Goal: Communication & Community: Connect with others

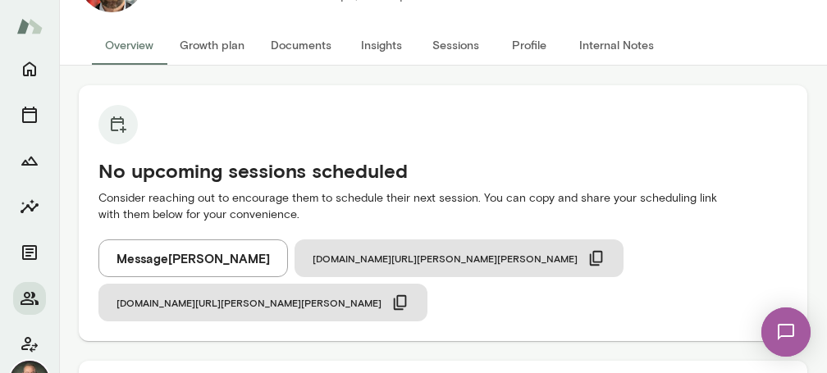
scroll to position [80, 0]
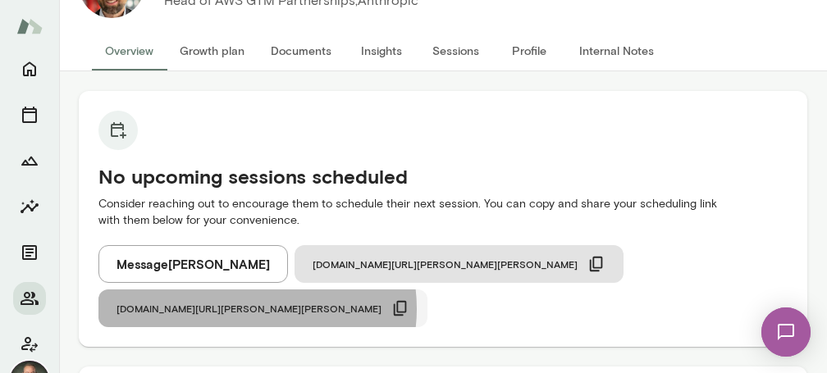
click at [407, 301] on icon "button" at bounding box center [400, 308] width 13 height 15
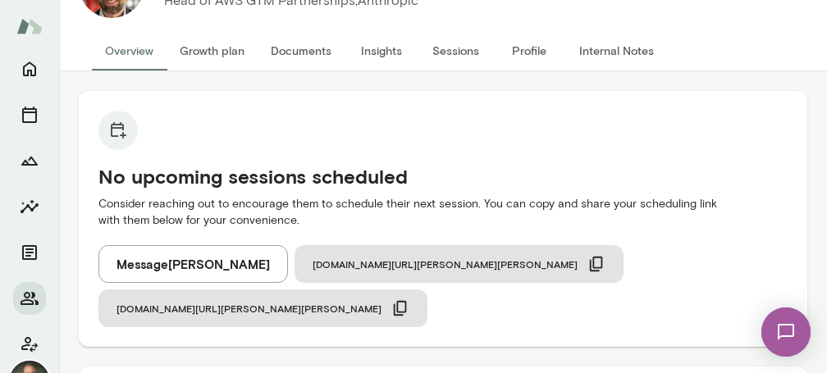
click at [208, 261] on button "Message [PERSON_NAME]" at bounding box center [192, 264] width 189 height 38
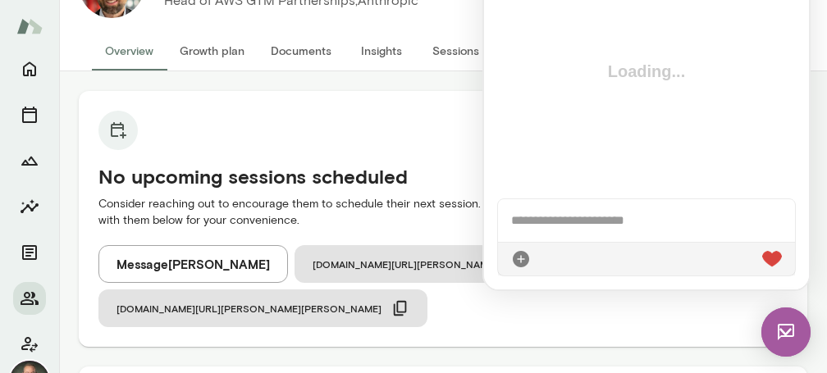
scroll to position [0, 0]
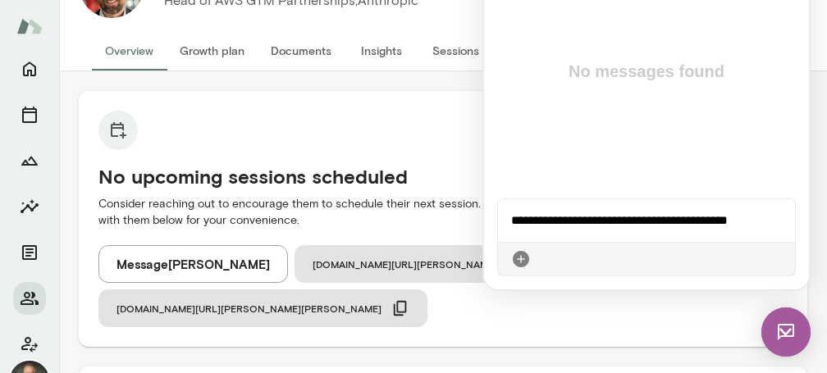
click at [793, 337] on img at bounding box center [785, 332] width 49 height 49
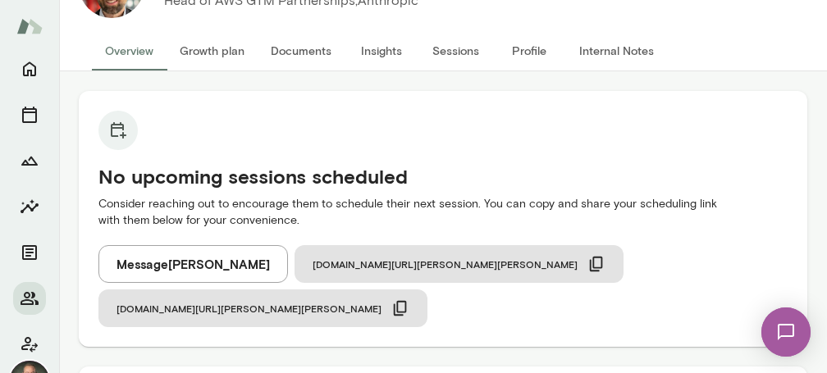
click at [615, 52] on button "Internal Notes" at bounding box center [616, 50] width 101 height 39
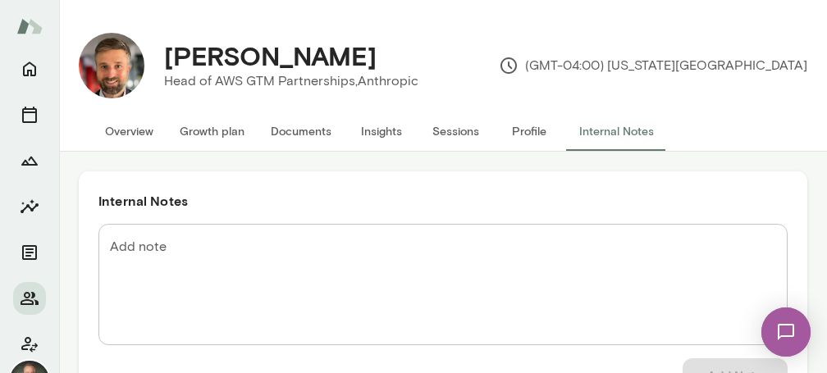
click at [785, 331] on img at bounding box center [785, 332] width 67 height 67
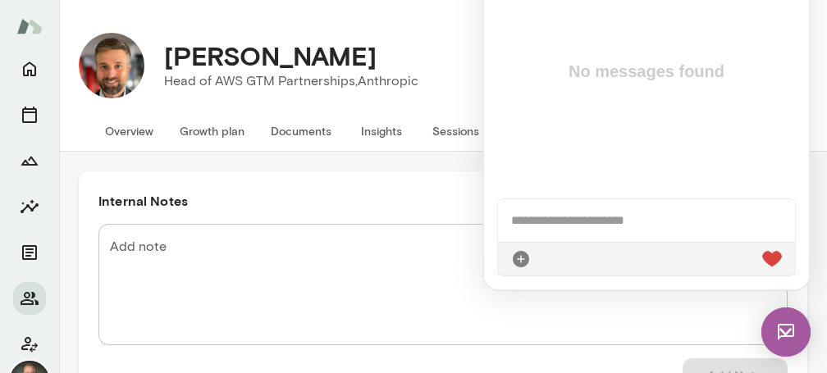
click at [786, 338] on img at bounding box center [785, 332] width 49 height 49
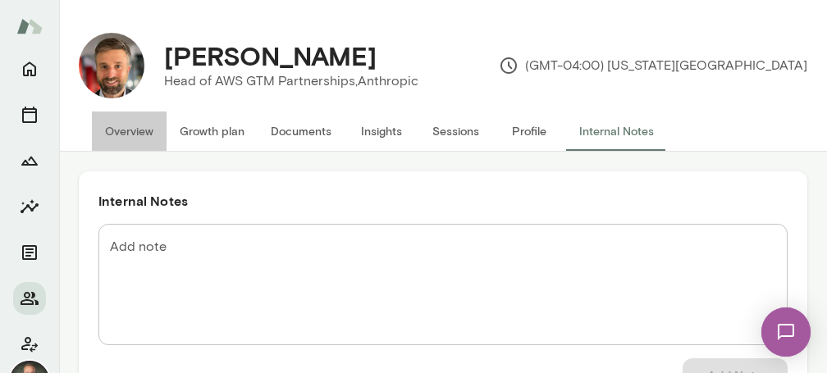
click at [130, 130] on button "Overview" at bounding box center [129, 131] width 75 height 39
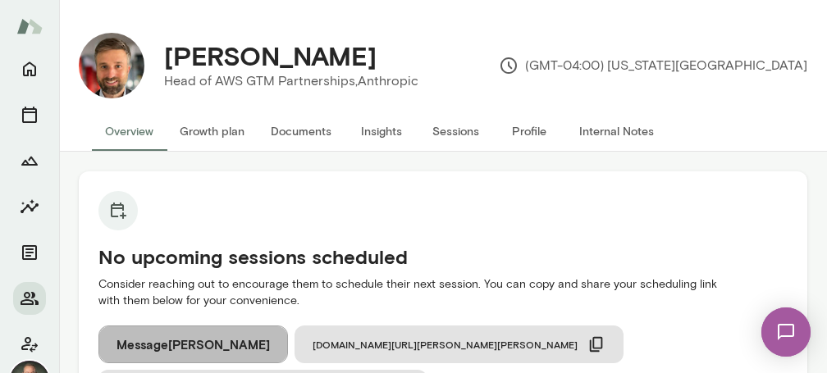
click at [216, 340] on button "Message Scott Krenitski" at bounding box center [192, 345] width 189 height 38
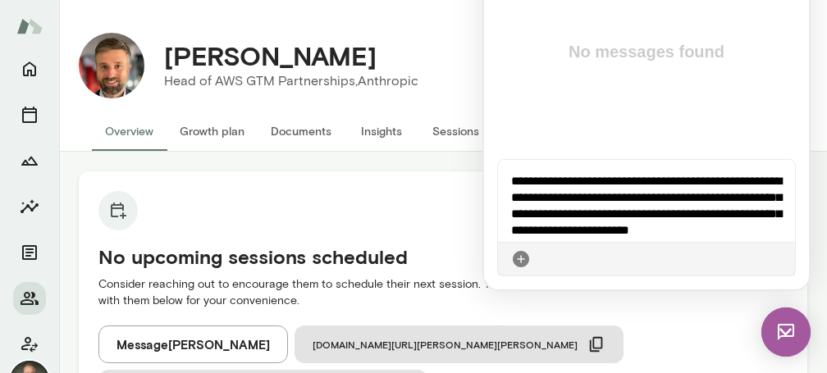
scroll to position [11, 0]
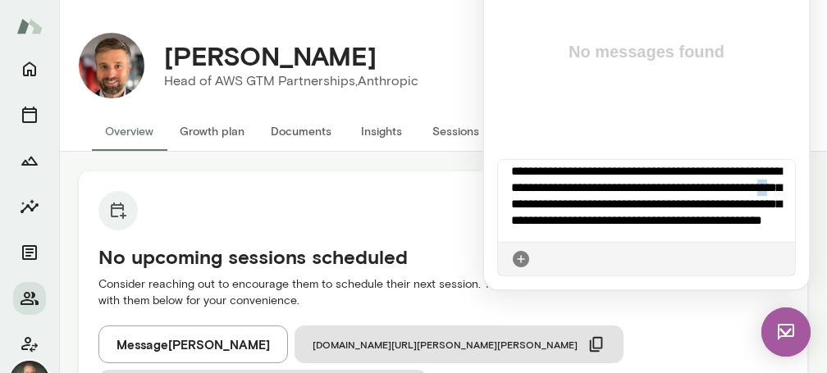
click at [575, 201] on div "**********" at bounding box center [646, 201] width 297 height 82
click at [673, 235] on div "**********" at bounding box center [646, 201] width 297 height 82
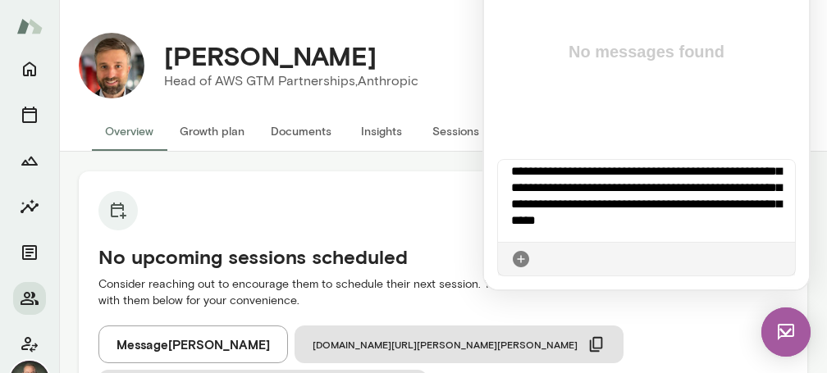
click at [782, 259] on icon at bounding box center [782, 259] width 0 height 0
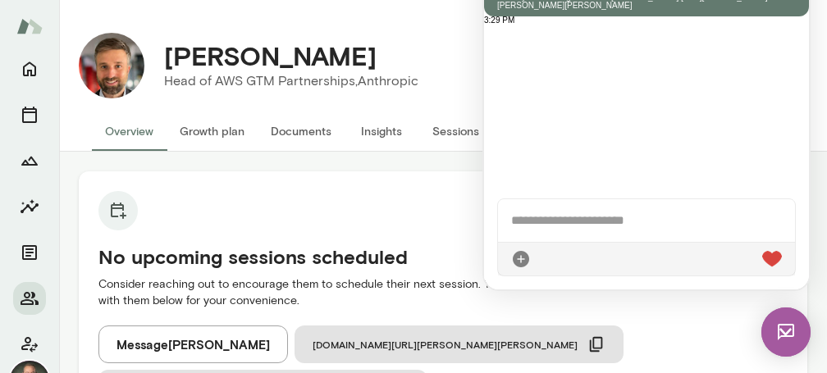
scroll to position [291, 0]
